Goal: Task Accomplishment & Management: Manage account settings

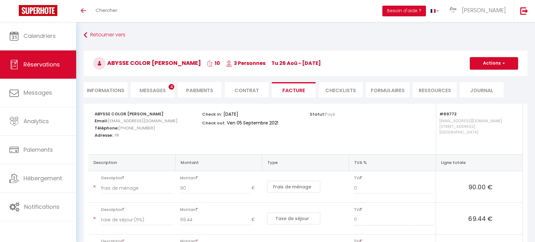
select select "cleaning"
select select "taxes"
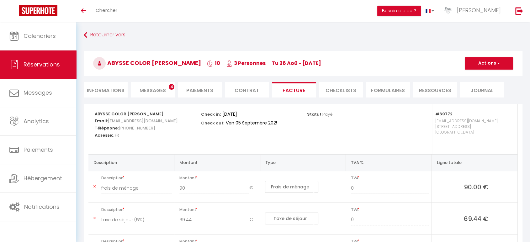
click at [44, 65] on span "Réservations" at bounding box center [42, 65] width 36 height 8
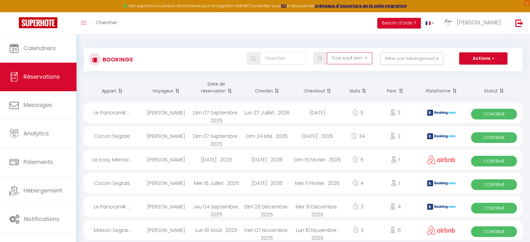
click at [347, 58] on select "Tous les statuts Annulé Confirmé Non Confirmé Tout sauf annulé No Show Request" at bounding box center [349, 58] width 45 height 12
select select "cancelled"
click at [327, 52] on select "Tous les statuts Annulé Confirmé Non Confirmé Tout sauf annulé No Show Request" at bounding box center [349, 58] width 45 height 12
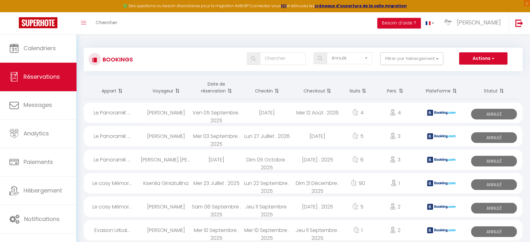
click at [266, 91] on th "Checkin" at bounding box center [267, 88] width 50 height 24
click at [271, 90] on th "Checkin" at bounding box center [267, 88] width 50 height 24
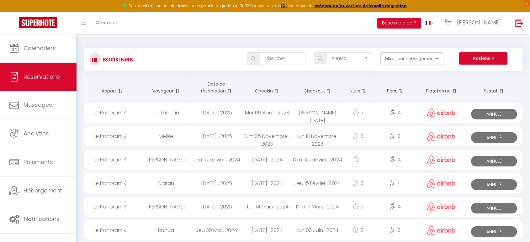
click at [272, 90] on th "Checkin" at bounding box center [267, 88] width 50 height 24
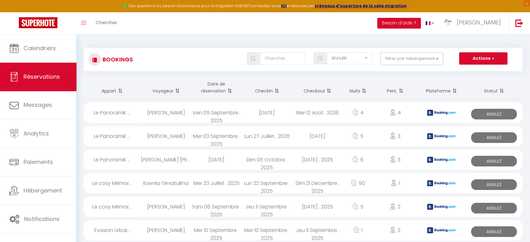
click at [272, 87] on th "Checkin" at bounding box center [267, 88] width 50 height 24
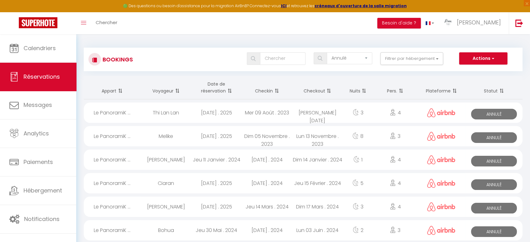
click at [271, 88] on th "Checkin" at bounding box center [267, 88] width 50 height 24
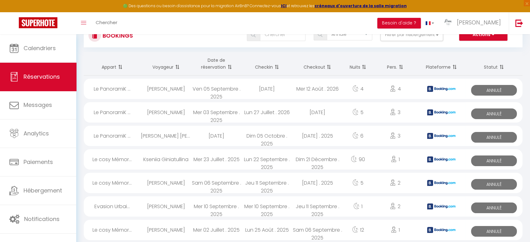
scroll to position [35, 0]
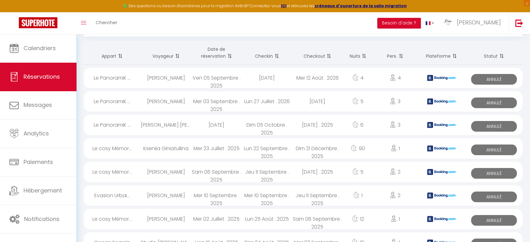
click at [176, 193] on div "[PERSON_NAME]" at bounding box center [166, 195] width 50 height 20
select select "OK"
select select "KO"
select select "1"
select select "0"
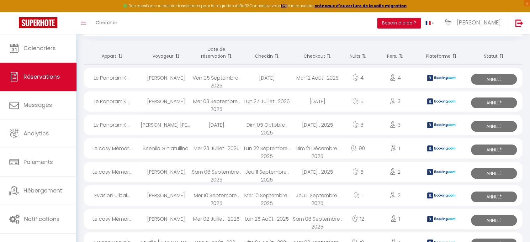
select select "1"
select select
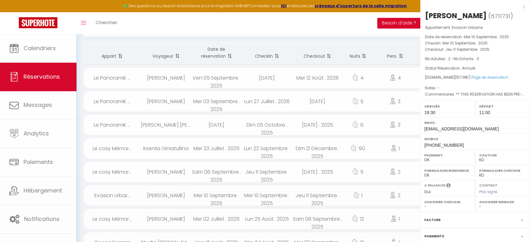
select select "41015"
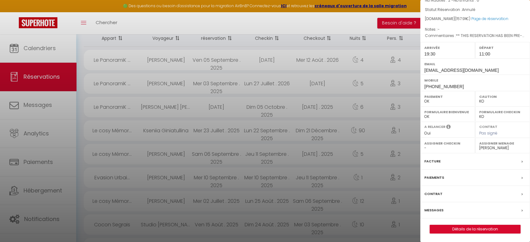
scroll to position [70, 0]
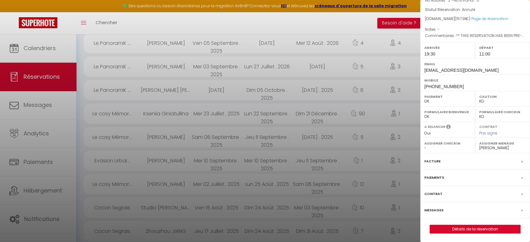
click at [430, 208] on label "Messages" at bounding box center [433, 210] width 19 height 7
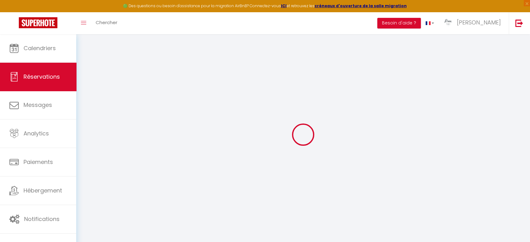
select select
checkbox input "false"
select select
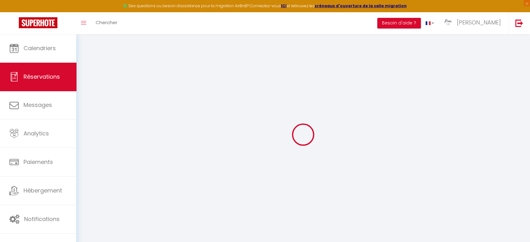
checkbox input "false"
select select
checkbox input "false"
type textarea "** THIS RESERVATION HAS BEEN PRE-PAID ** BOOKING NOTE : Payment charge is EUR 2…"
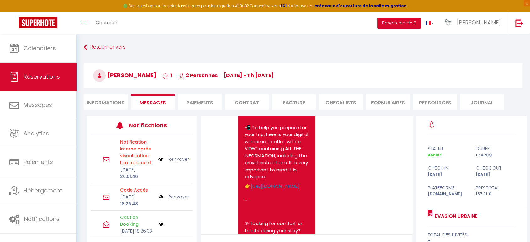
scroll to position [394, 0]
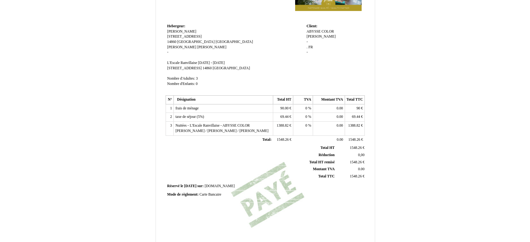
scroll to position [70, 0]
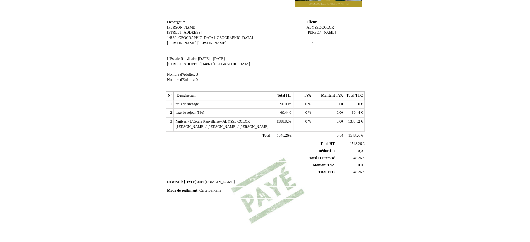
click at [202, 125] on span "Nuitées - L'Escale Ranvillaise - ABYSSE COLOR [PERSON_NAME] / [PERSON_NAME] / […" at bounding box center [221, 123] width 93 height 9
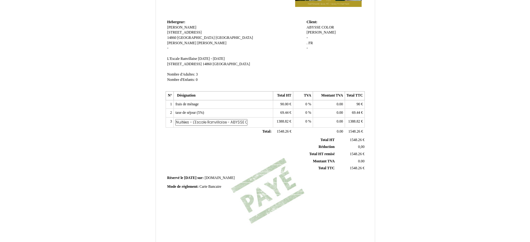
scroll to position [0, 121]
click at [202, 125] on input "Nuitées - L'Escale Ranvillaise - ABYSSE COLOR [PERSON_NAME] / [PERSON_NAME] / […" at bounding box center [211, 122] width 72 height 7
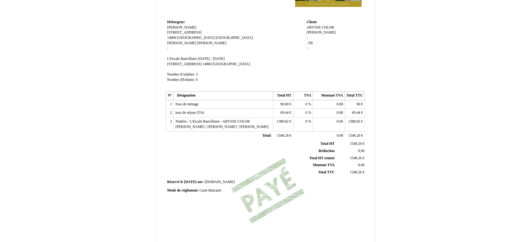
scroll to position [0, 0]
click at [235, 121] on td "Nuitées - L'Escale Ranvillaise - ABYSSE COLOR Masurier Bruno / MASURIER Antonin…" at bounding box center [223, 125] width 99 height 14
click at [202, 157] on th "Total HT remisé Total HT remisé" at bounding box center [251, 158] width 169 height 7
click at [360, 121] on span "1388.82" at bounding box center [354, 121] width 12 height 4
click at [232, 160] on th "Total HT remisé Total HT remisé" at bounding box center [251, 158] width 169 height 7
